Goal: Information Seeking & Learning: Learn about a topic

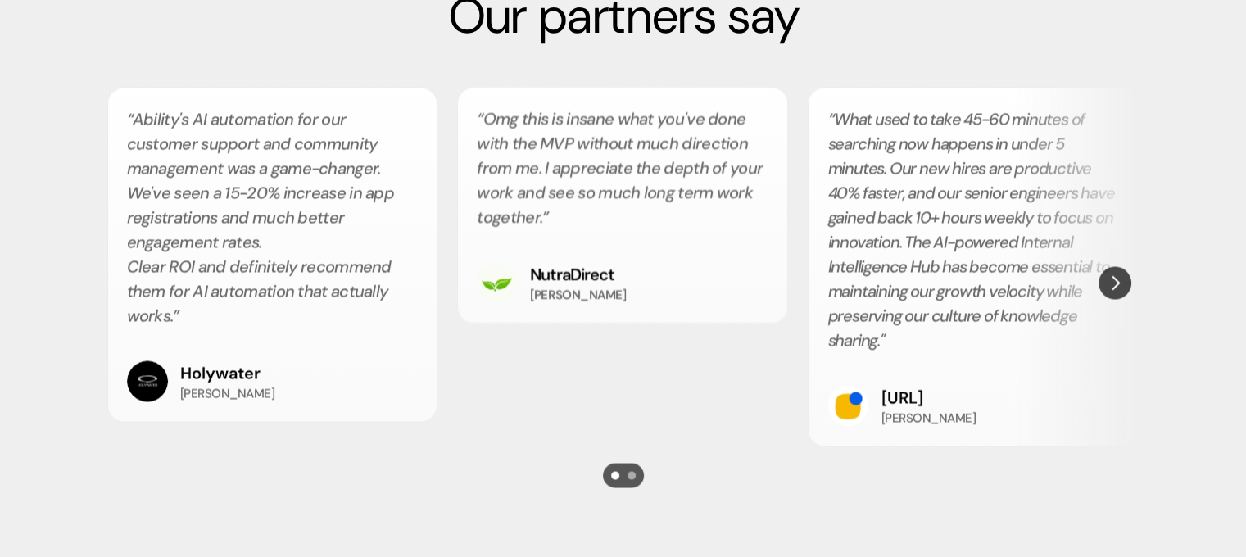
scroll to position [3016, 0]
click at [1116, 278] on img "Next" at bounding box center [1114, 282] width 30 height 30
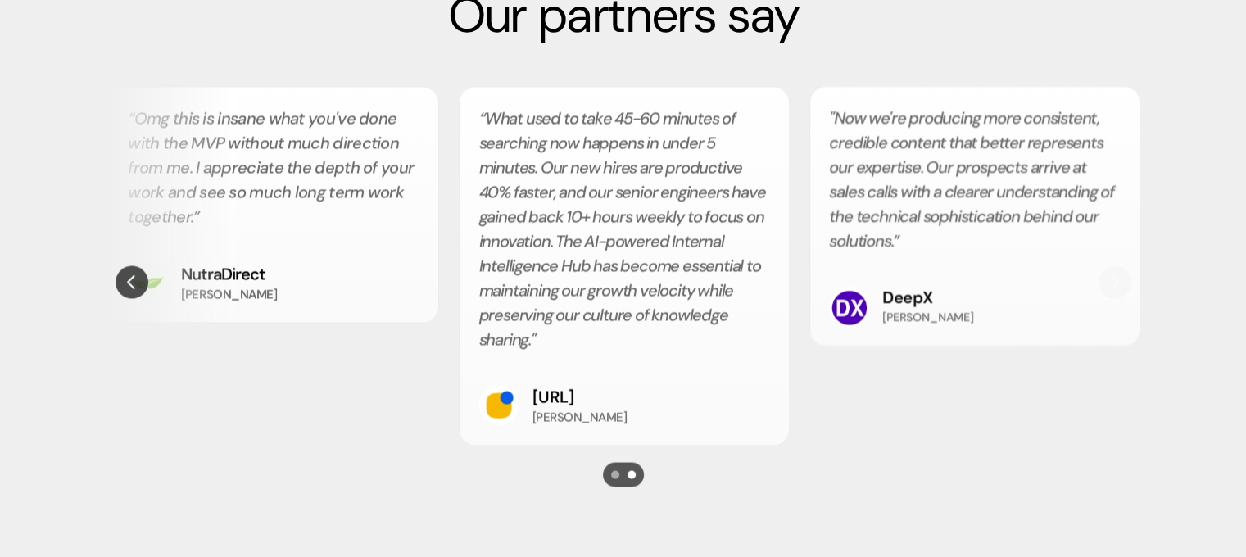
scroll to position [0, 351]
click at [1116, 278] on div ""Now we're producing more consistent, credible content that better represents o…" at bounding box center [972, 216] width 331 height 260
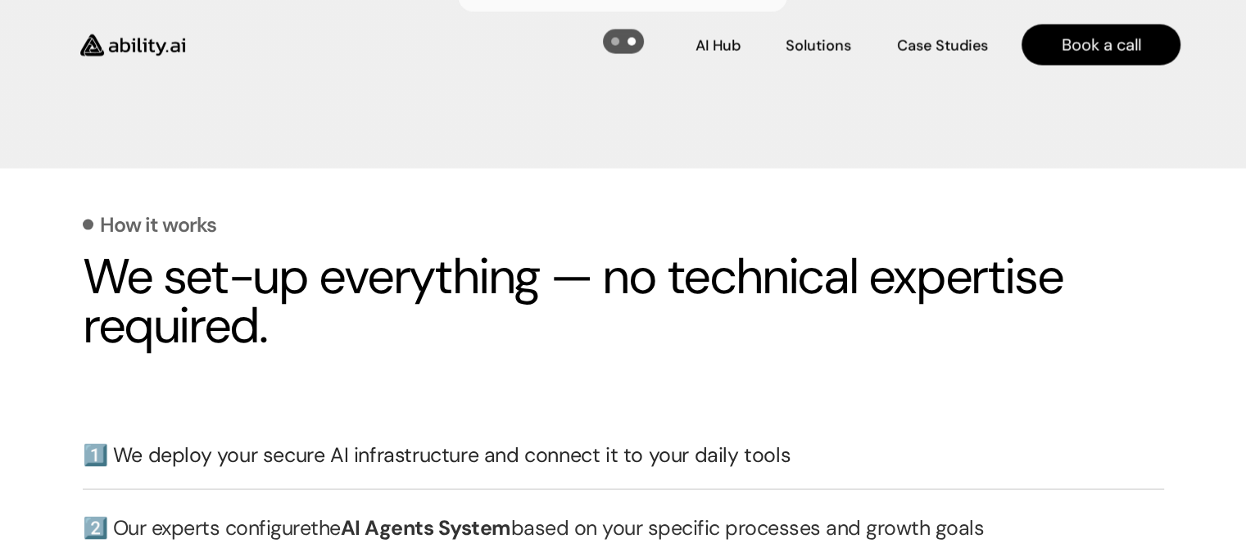
scroll to position [3448, 0]
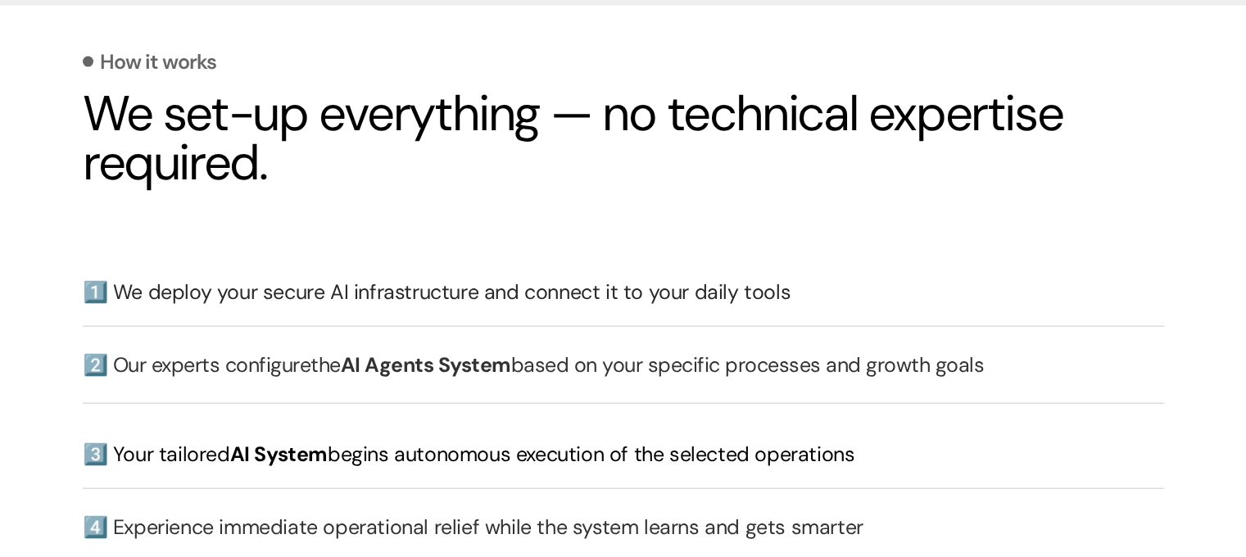
click at [353, 199] on div "How it works We set-up everything — no technical expertise required. 1️⃣ We dep…" at bounding box center [623, 401] width 1081 height 768
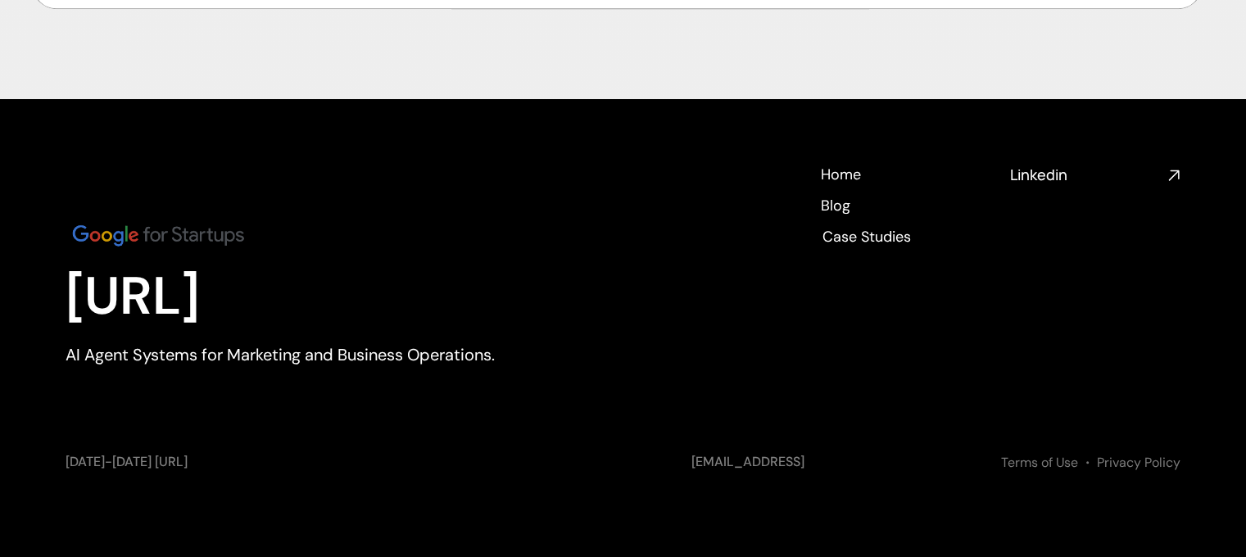
scroll to position [7377, 0]
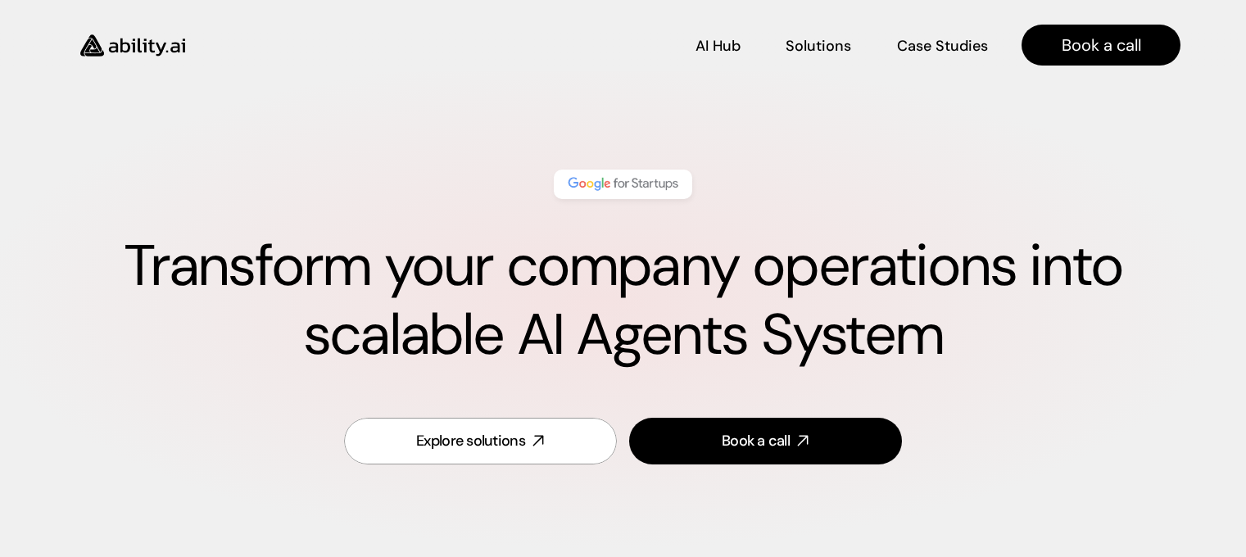
scroll to position [7377, 0]
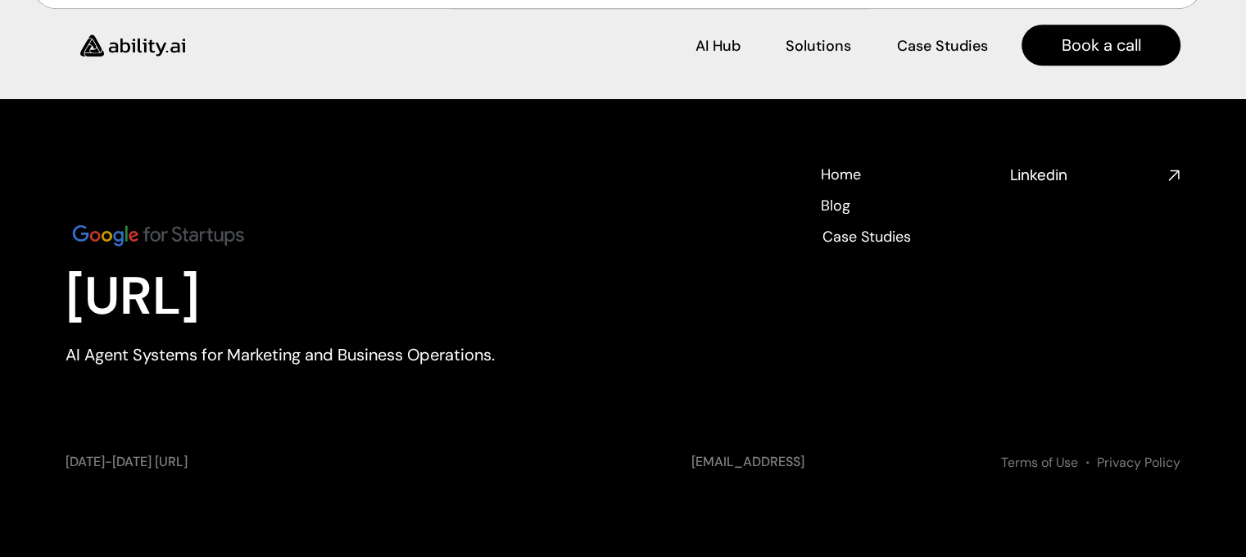
click at [155, 47] on img at bounding box center [133, 46] width 134 height 52
click at [132, 35] on img at bounding box center [133, 46] width 134 height 52
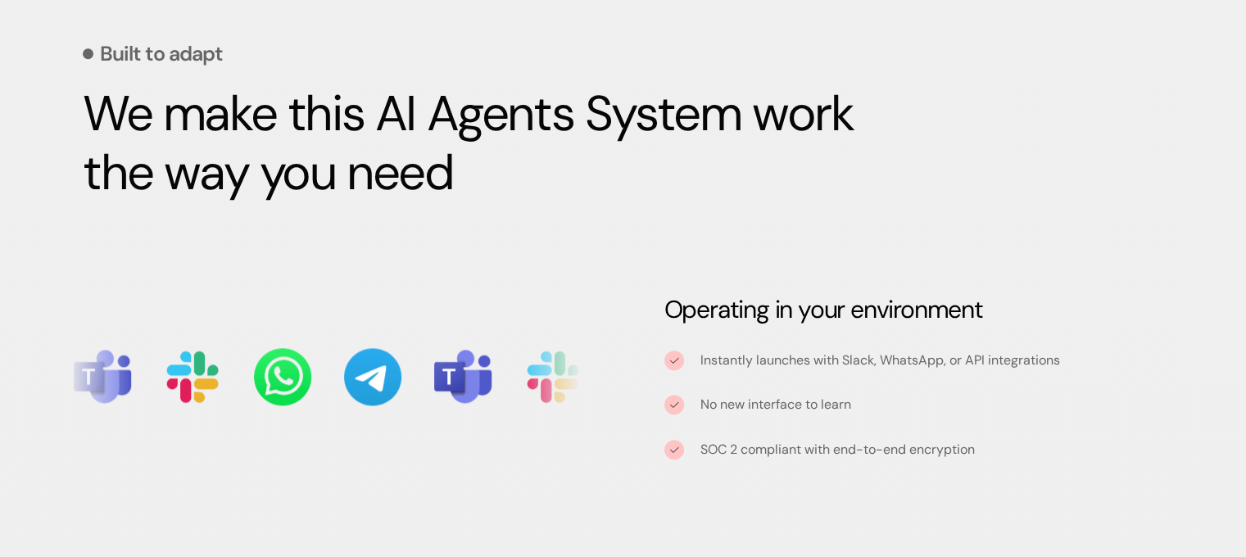
scroll to position [1638, 0]
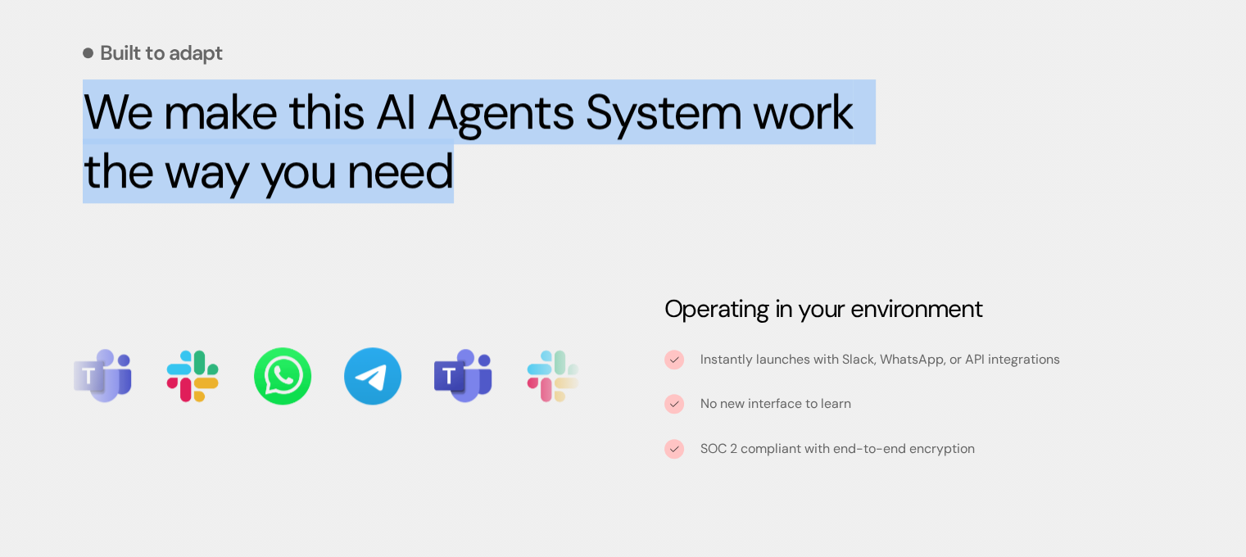
drag, startPoint x: 460, startPoint y: 183, endPoint x: 131, endPoint y: 107, distance: 337.7
click at [70, 108] on div "Built to adapt We make this AI Agents System work the way you need Operating in…" at bounding box center [623, 375] width 1246 height 869
copy strong "We make this AI Agents System work the way you need"
